Goal: Information Seeking & Learning: Learn about a topic

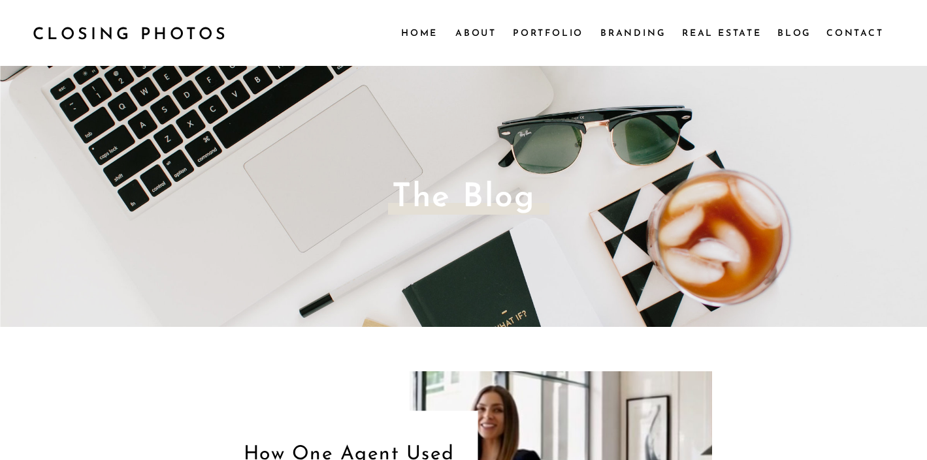
click at [718, 32] on nav "Real Estate" at bounding box center [723, 32] width 82 height 14
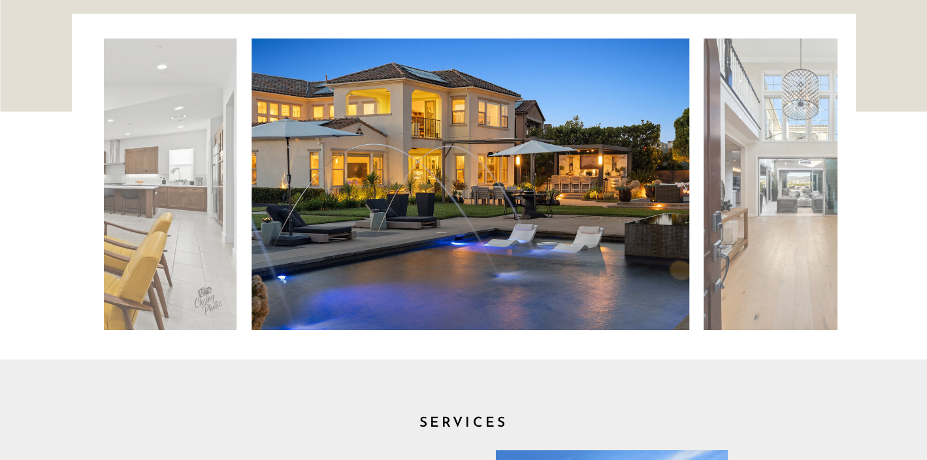
scroll to position [81, 0]
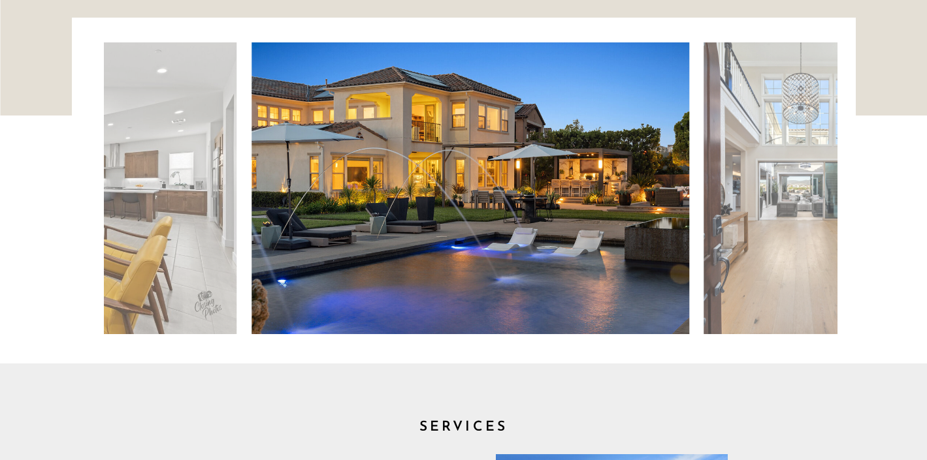
click at [549, 195] on img at bounding box center [470, 188] width 438 height 292
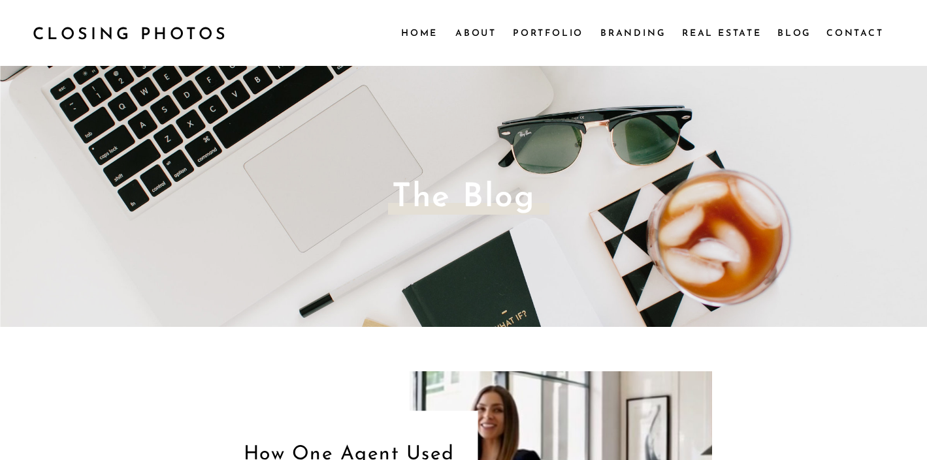
click at [555, 33] on nav "Portfolio" at bounding box center [548, 32] width 71 height 14
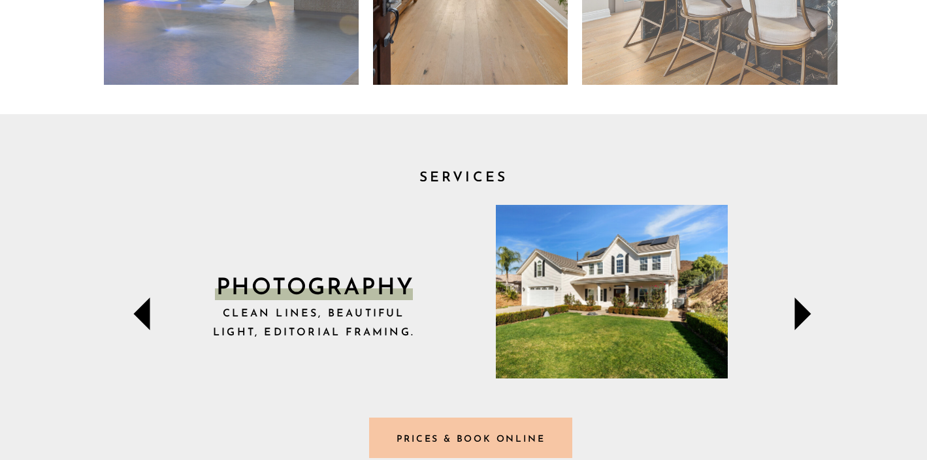
scroll to position [406, 0]
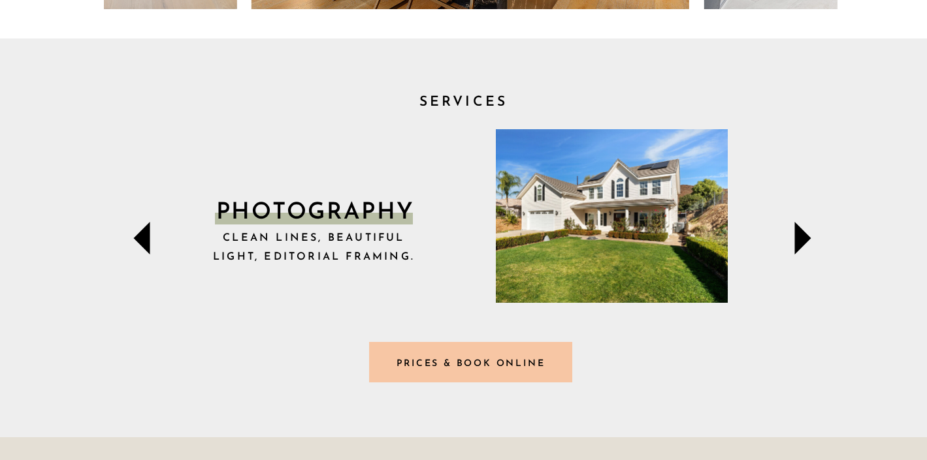
click at [799, 236] on icon at bounding box center [802, 238] width 16 height 33
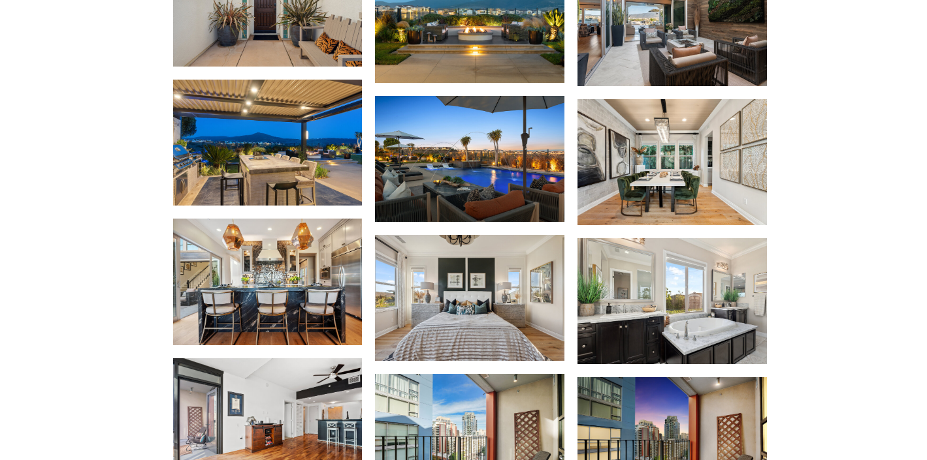
scroll to position [3549, 0]
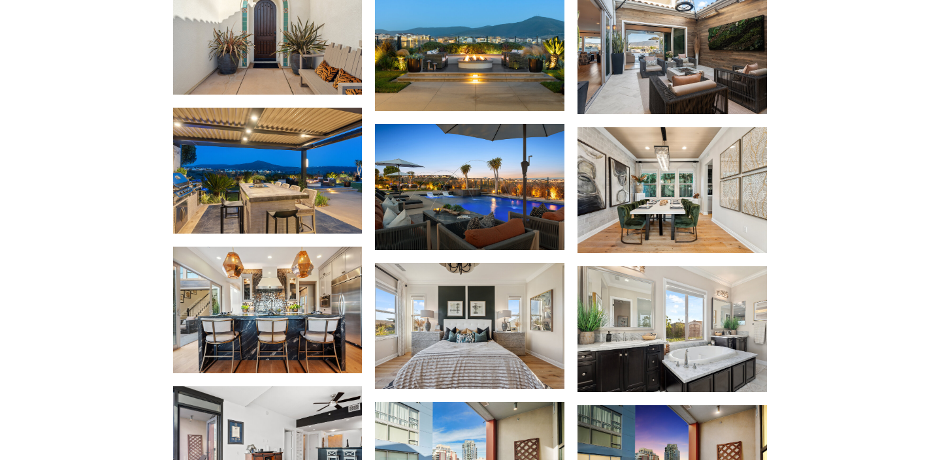
click at [505, 312] on img at bounding box center [469, 326] width 189 height 126
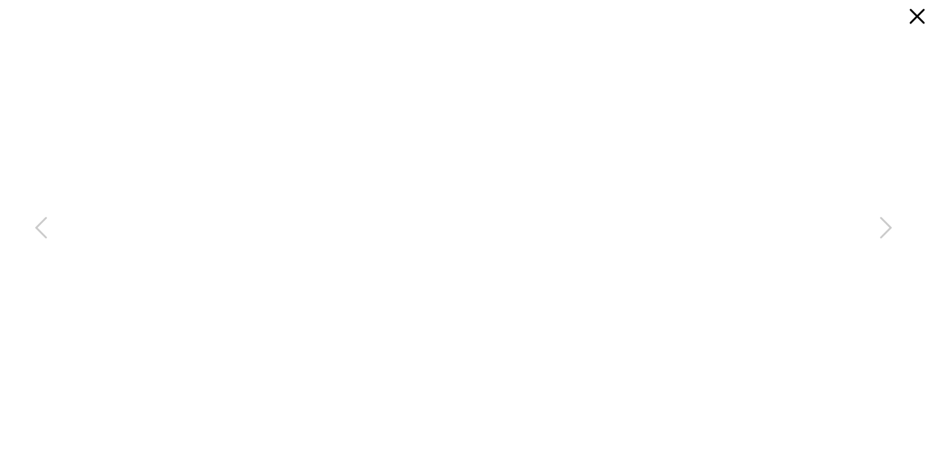
click at [912, 13] on icon at bounding box center [916, 16] width 15 height 15
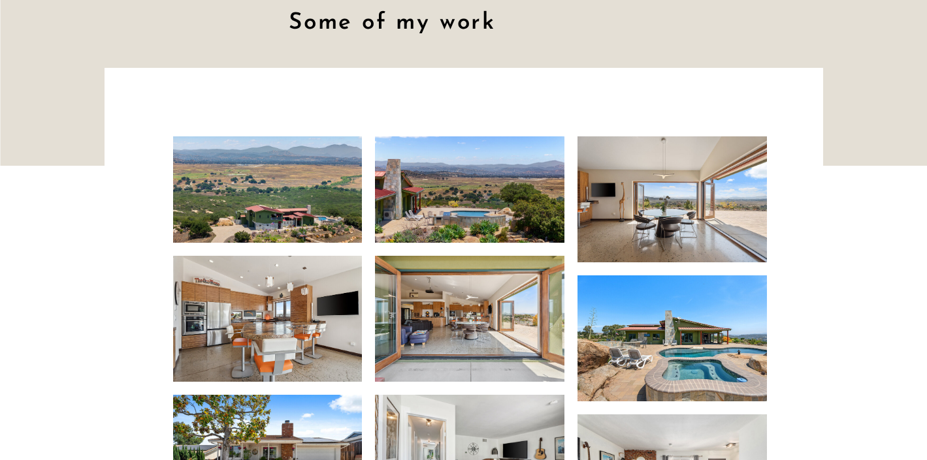
scroll to position [2501, 0]
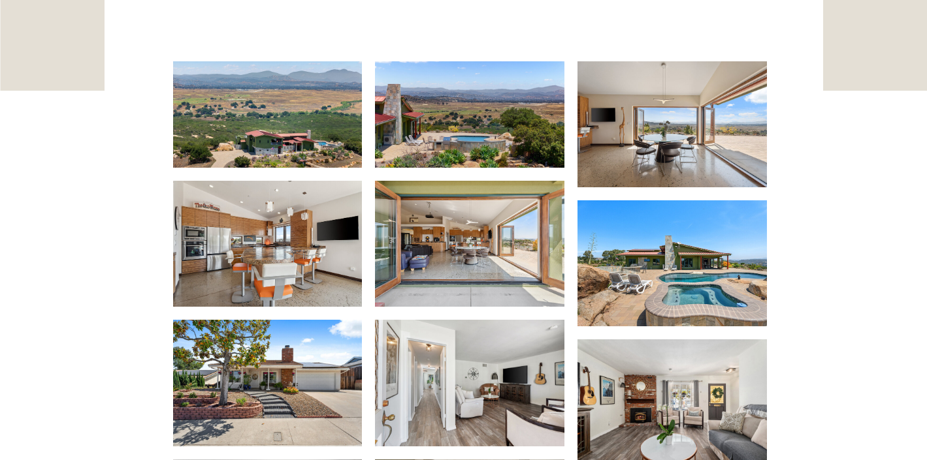
click at [321, 131] on img at bounding box center [267, 114] width 189 height 106
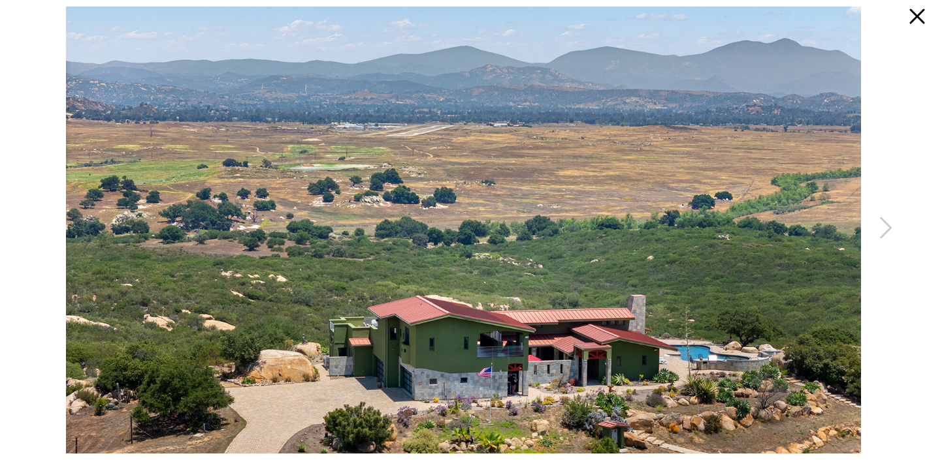
click at [916, 22] on icon at bounding box center [914, 13] width 26 height 26
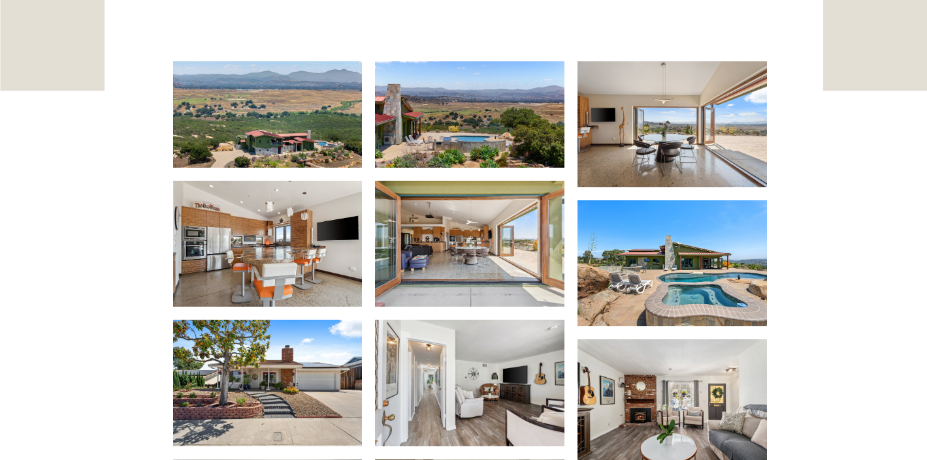
click at [462, 229] on img at bounding box center [469, 244] width 189 height 126
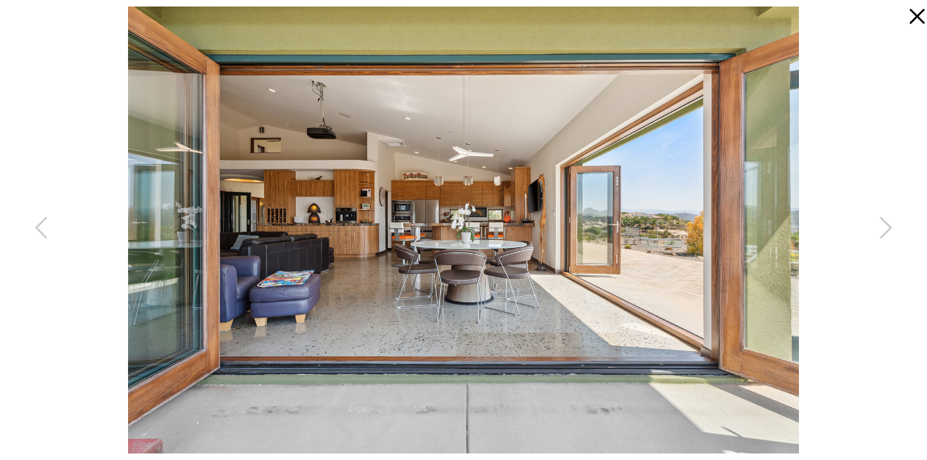
click at [920, 20] on icon at bounding box center [916, 16] width 15 height 15
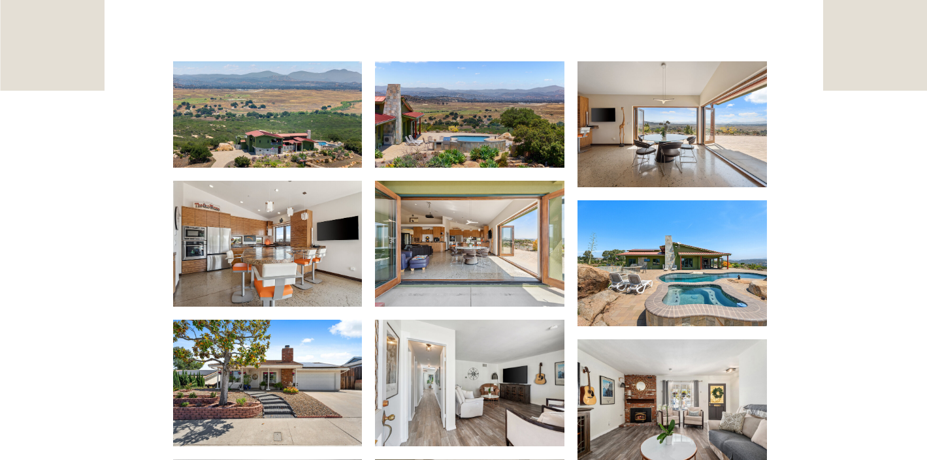
click at [251, 244] on img at bounding box center [267, 244] width 189 height 126
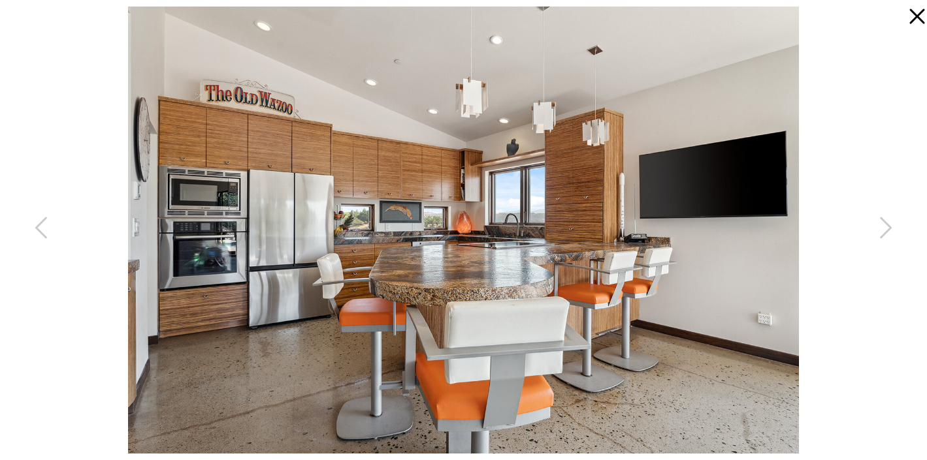
click at [912, 22] on icon at bounding box center [916, 16] width 15 height 15
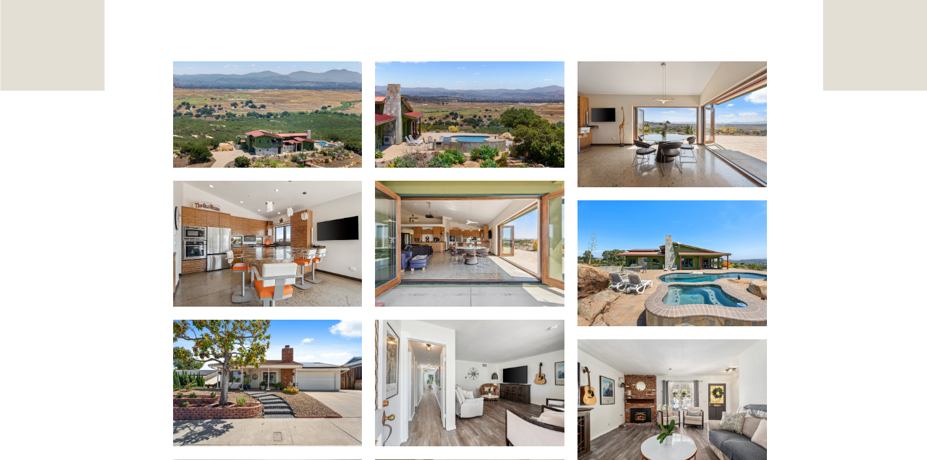
click at [464, 120] on img at bounding box center [469, 114] width 189 height 106
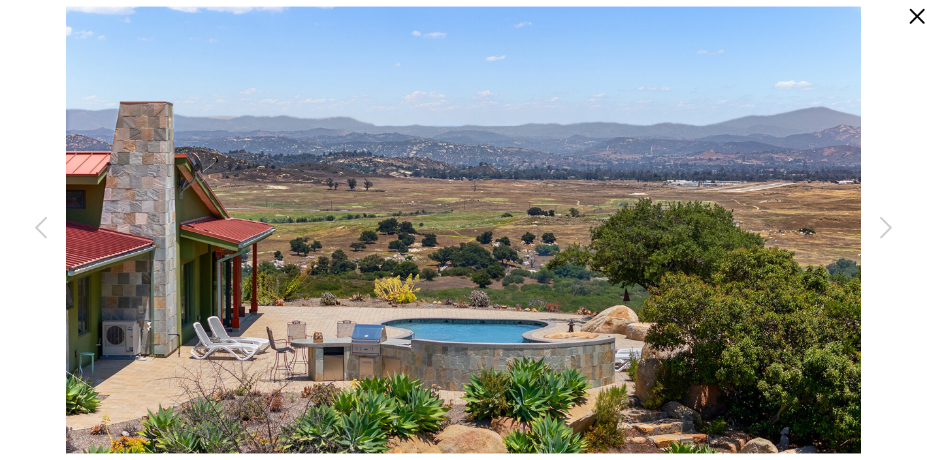
click at [920, 20] on icon at bounding box center [916, 16] width 15 height 15
